Goal: Communication & Community: Answer question/provide support

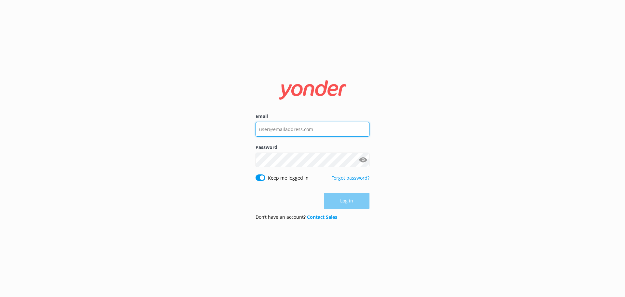
type input "[EMAIL_ADDRESS][DOMAIN_NAME]"
click at [357, 204] on div "Log in" at bounding box center [313, 201] width 114 height 16
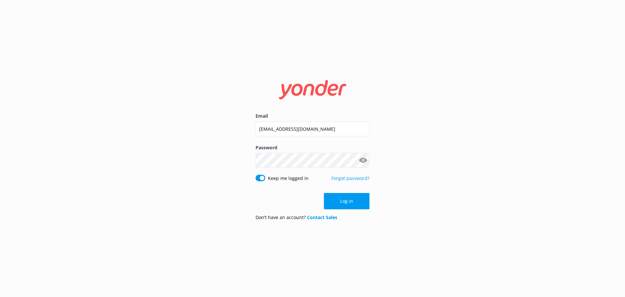
click at [357, 204] on button "Log in" at bounding box center [347, 201] width 46 height 16
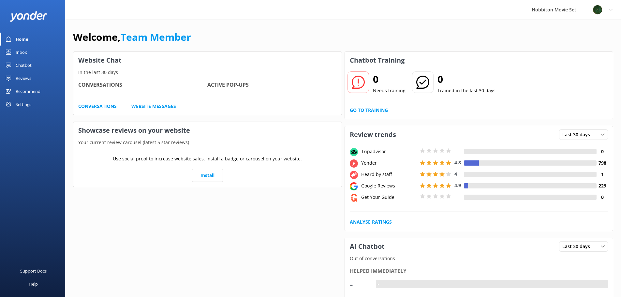
click at [34, 64] on link "Chatbot" at bounding box center [32, 65] width 65 height 13
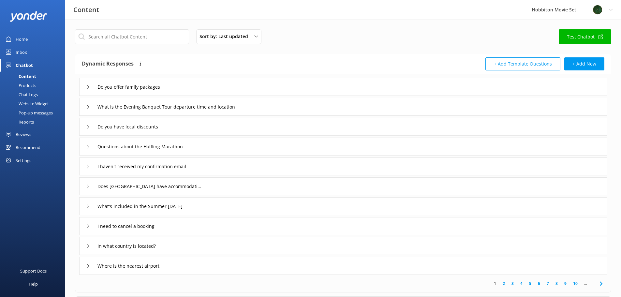
click at [22, 56] on div "Inbox" at bounding box center [21, 52] width 11 height 13
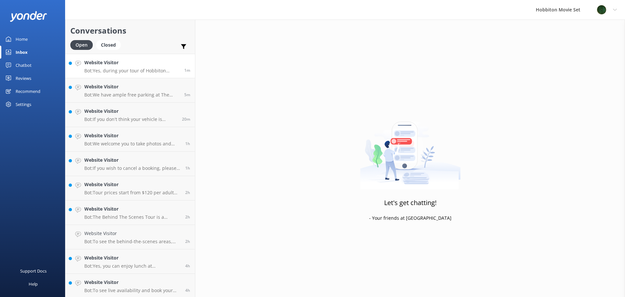
click at [129, 64] on h4 "Website Visitor" at bounding box center [131, 62] width 95 height 7
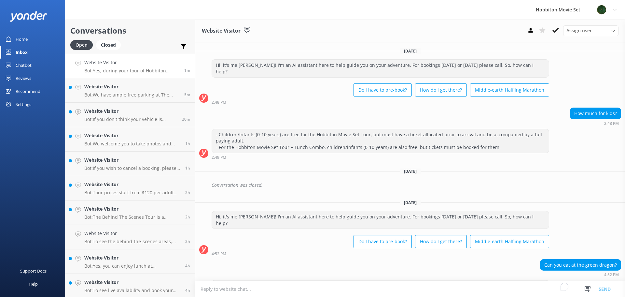
scroll to position [14, 0]
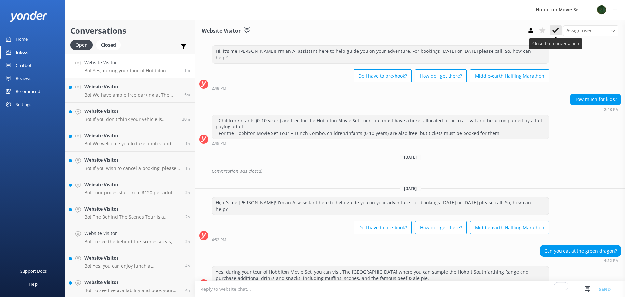
click at [556, 30] on use at bounding box center [556, 30] width 7 height 5
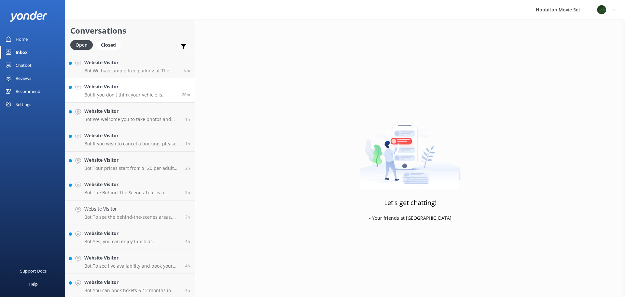
click at [139, 79] on link "Website Visitor Bot: If you don't think your vehicle is secure enough to store …" at bounding box center [130, 90] width 130 height 24
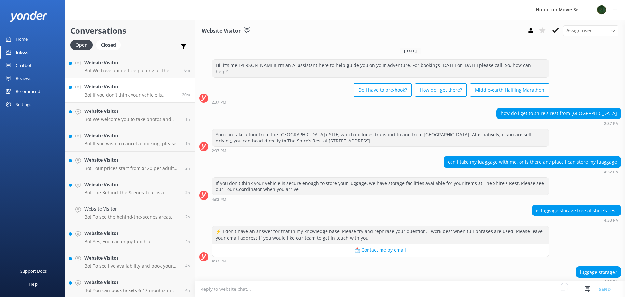
scroll to position [28, 0]
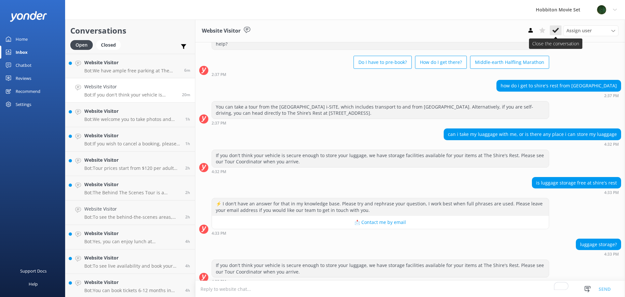
click at [553, 33] on icon at bounding box center [556, 30] width 7 height 7
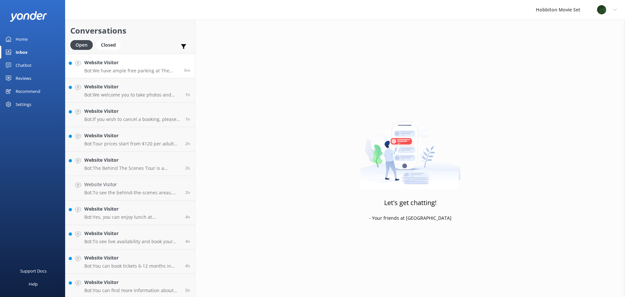
click at [135, 72] on p "Bot: We have ample free parking at The Shire’s Rest available for customers, in…" at bounding box center [131, 71] width 95 height 6
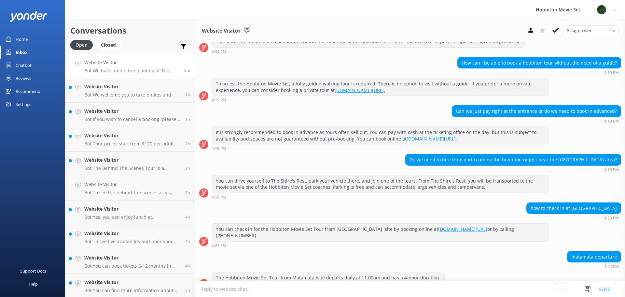
scroll to position [2429, 0]
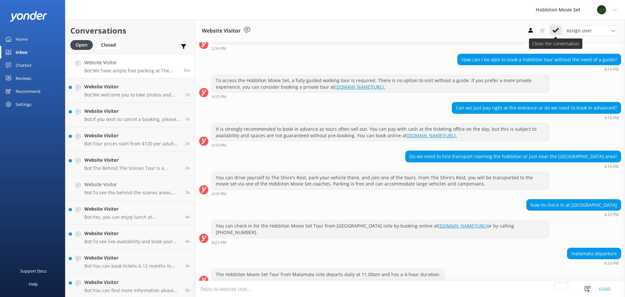
click at [557, 33] on icon at bounding box center [556, 30] width 7 height 7
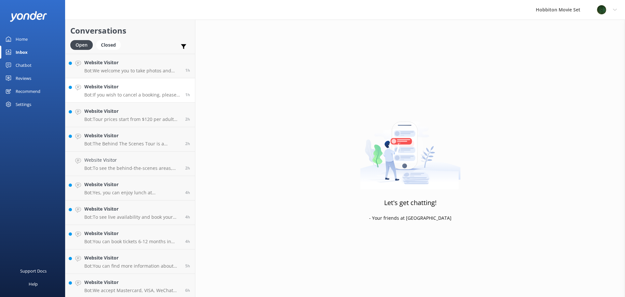
click at [130, 95] on p "Bot: If you wish to cancel a booking, please contact our reservations team via …" at bounding box center [132, 95] width 96 height 6
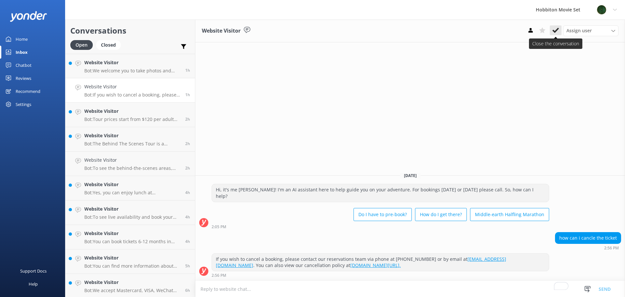
click at [552, 30] on button at bounding box center [556, 30] width 12 height 10
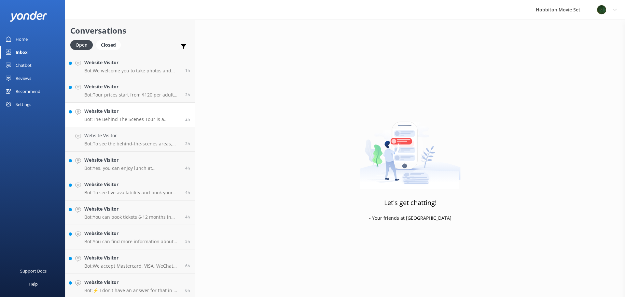
click at [121, 111] on h4 "Website Visitor" at bounding box center [132, 110] width 96 height 7
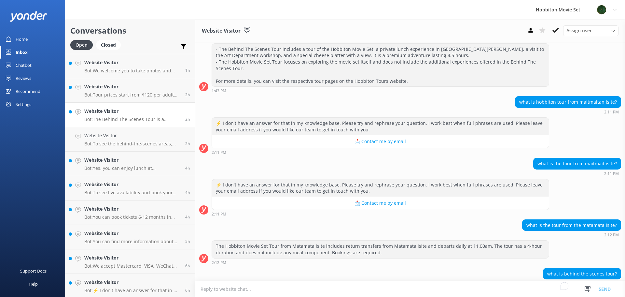
scroll to position [121, 0]
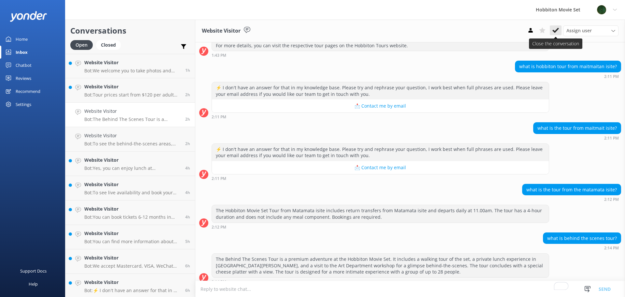
click at [559, 31] on button at bounding box center [556, 30] width 12 height 10
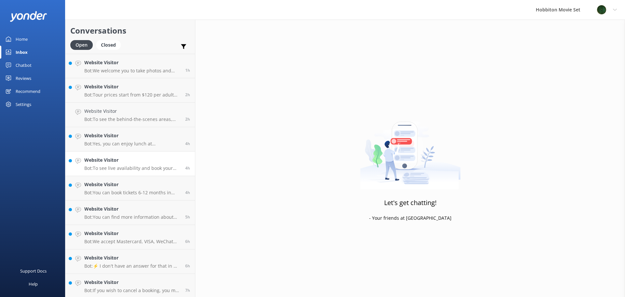
click at [105, 163] on h4 "Website Visitor" at bounding box center [132, 159] width 96 height 7
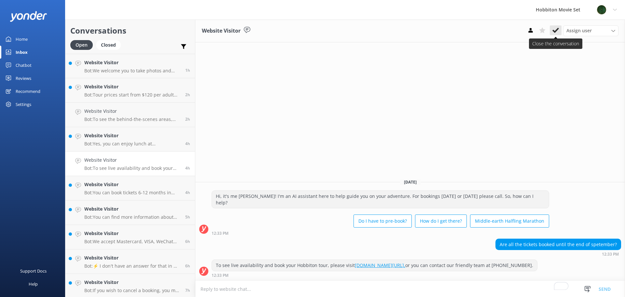
click at [559, 31] on button at bounding box center [556, 30] width 12 height 10
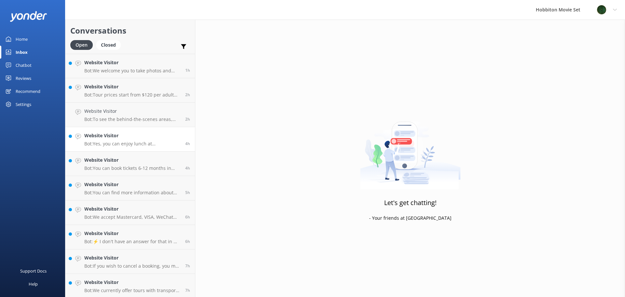
click at [136, 131] on link "Website Visitor Bot: Yes, you can enjoy lunch at Hobbiton by booking the Hobbit…" at bounding box center [130, 139] width 130 height 24
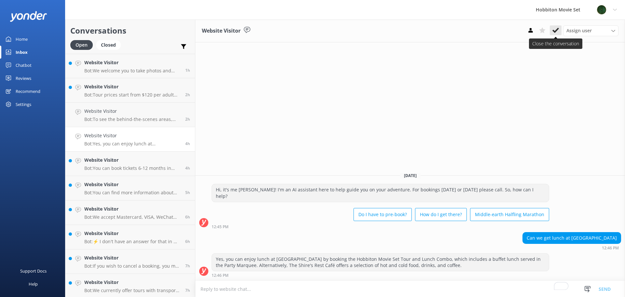
click at [558, 29] on use at bounding box center [556, 30] width 7 height 5
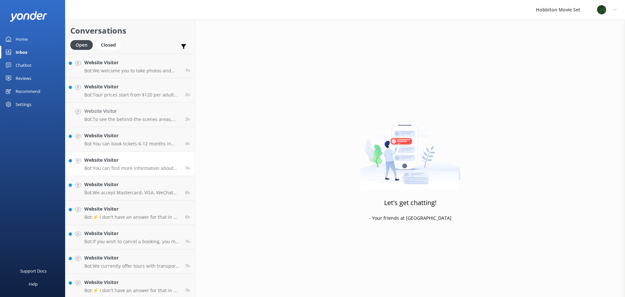
click at [133, 171] on link "Website Visitor Bot: You can find more information about holding an event at Ho…" at bounding box center [130, 163] width 130 height 24
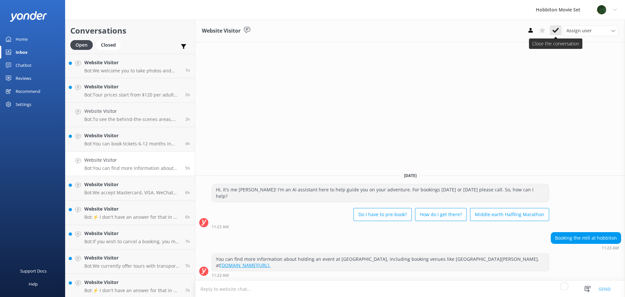
click at [558, 28] on icon at bounding box center [556, 30] width 7 height 7
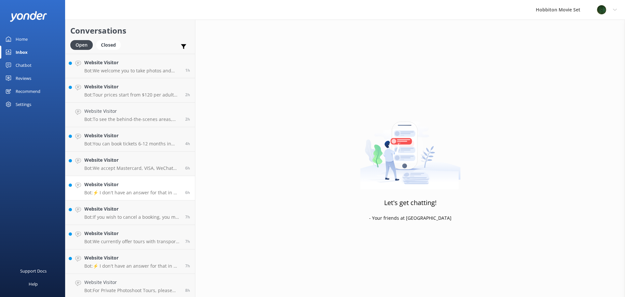
click at [127, 182] on h4 "Website Visitor" at bounding box center [132, 184] width 96 height 7
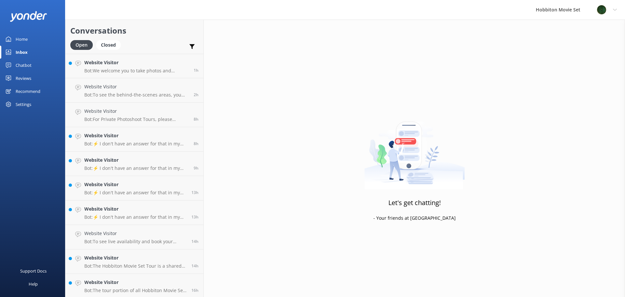
scroll to position [1272, 0]
